Goal: Task Accomplishment & Management: Manage account settings

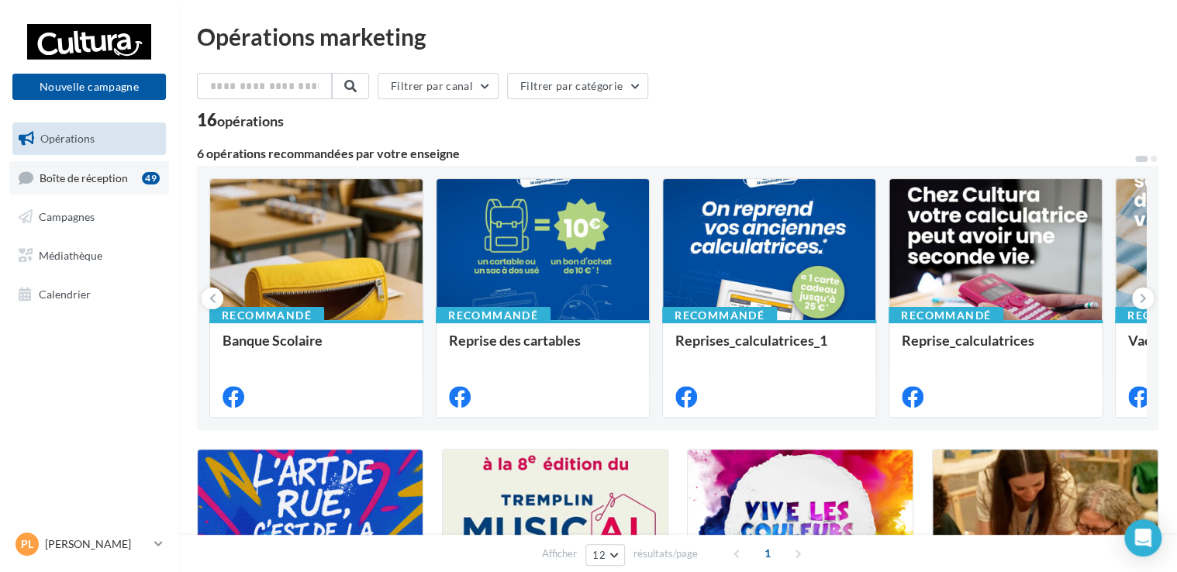
click at [106, 185] on link "Boîte de réception 49" at bounding box center [89, 177] width 160 height 33
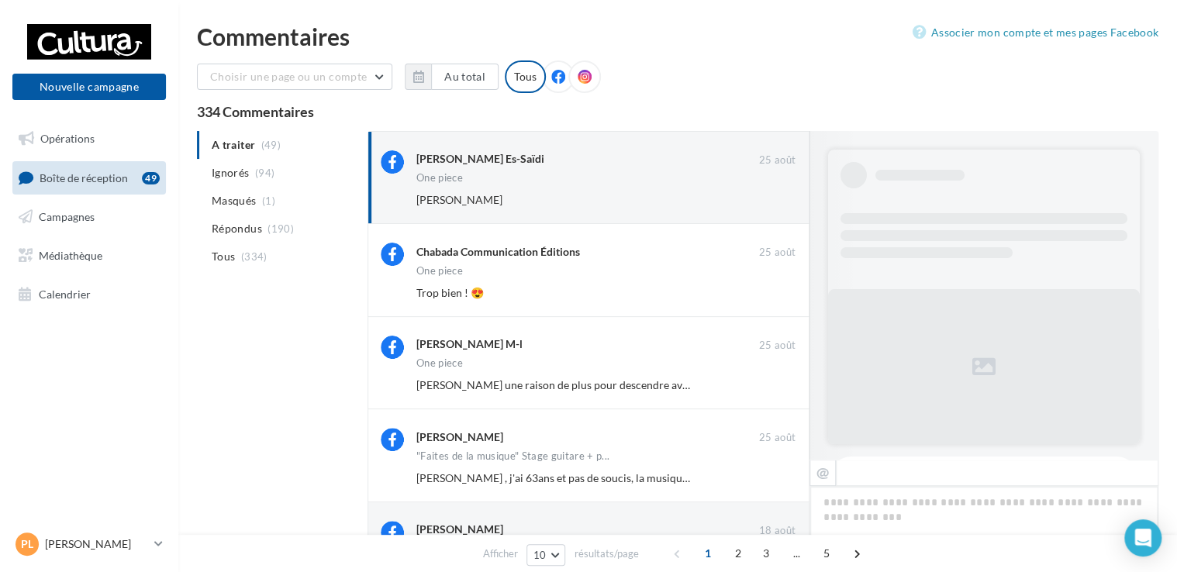
scroll to position [751, 0]
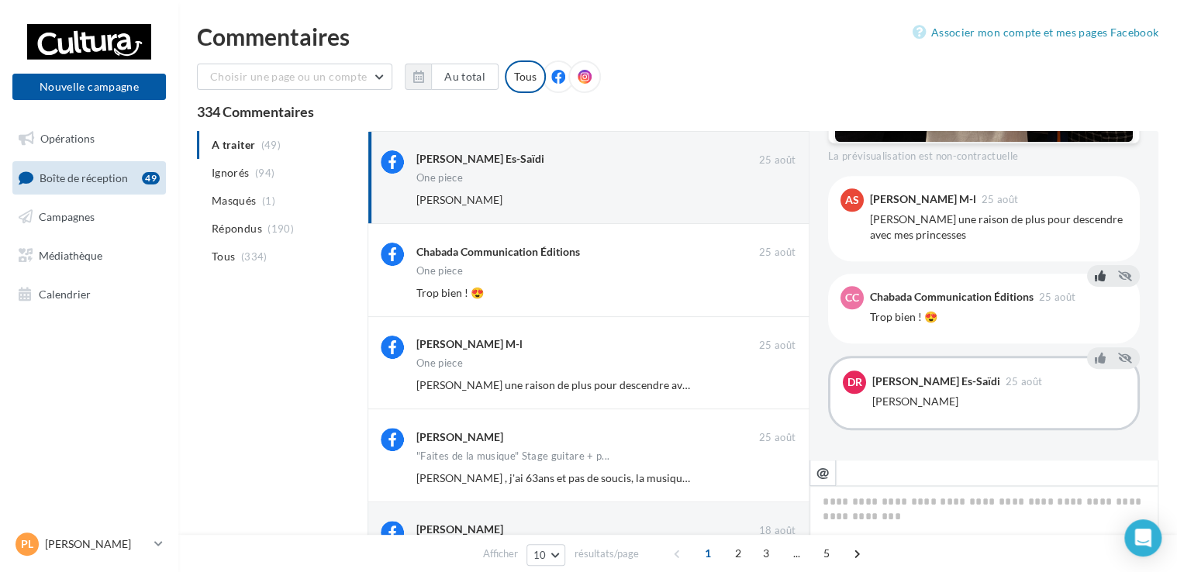
click at [1095, 278] on icon at bounding box center [1100, 276] width 11 height 11
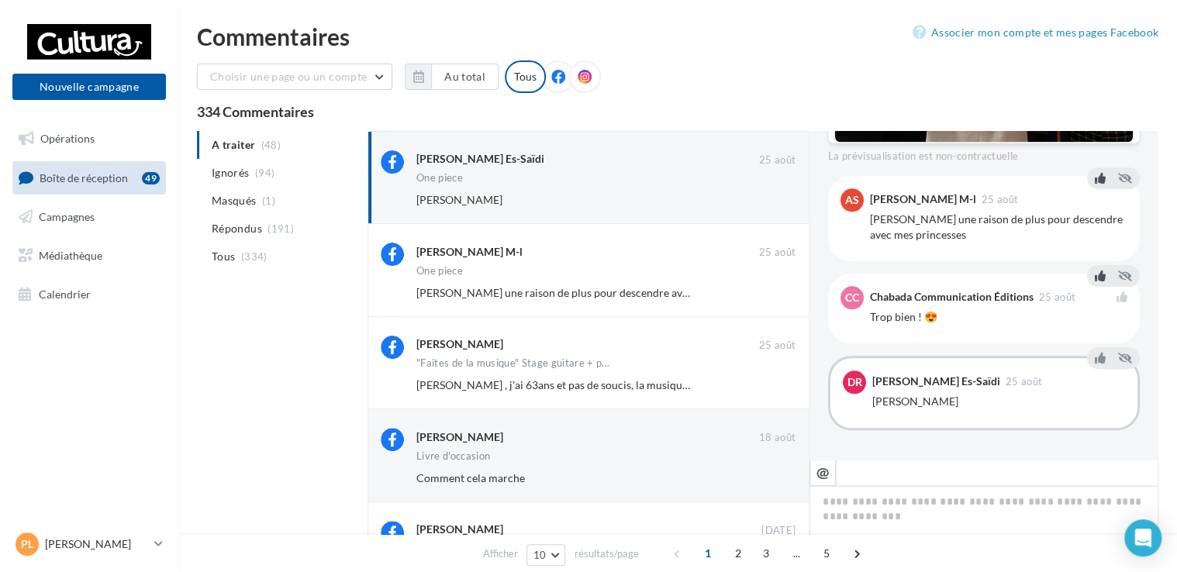
click at [1095, 180] on icon at bounding box center [1100, 178] width 11 height 11
click at [1095, 356] on icon at bounding box center [1100, 358] width 11 height 11
